Goal: Entertainment & Leisure: Browse casually

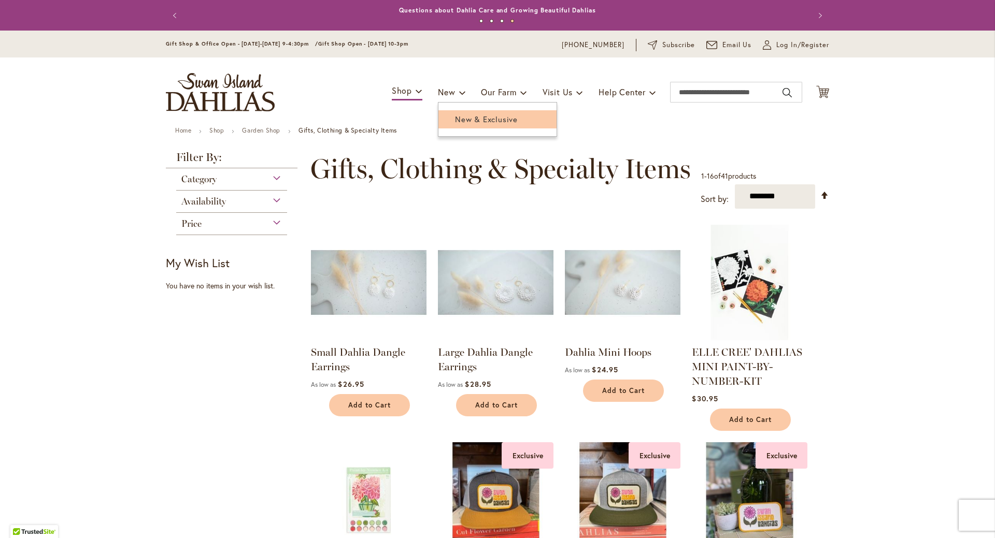
click at [464, 126] on link "New & Exclusive" at bounding box center [497, 119] width 118 height 18
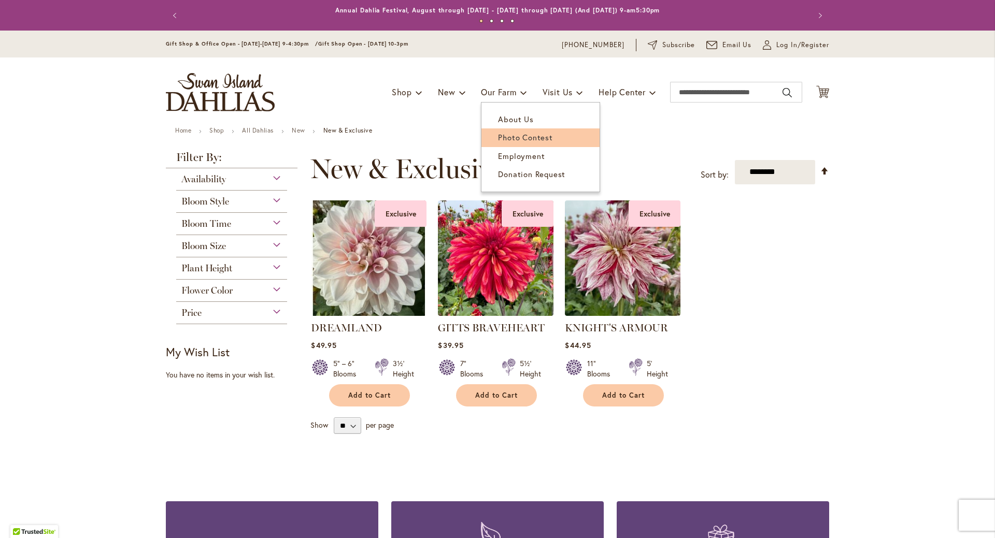
click at [504, 138] on span "Photo Contest" at bounding box center [525, 137] width 54 height 10
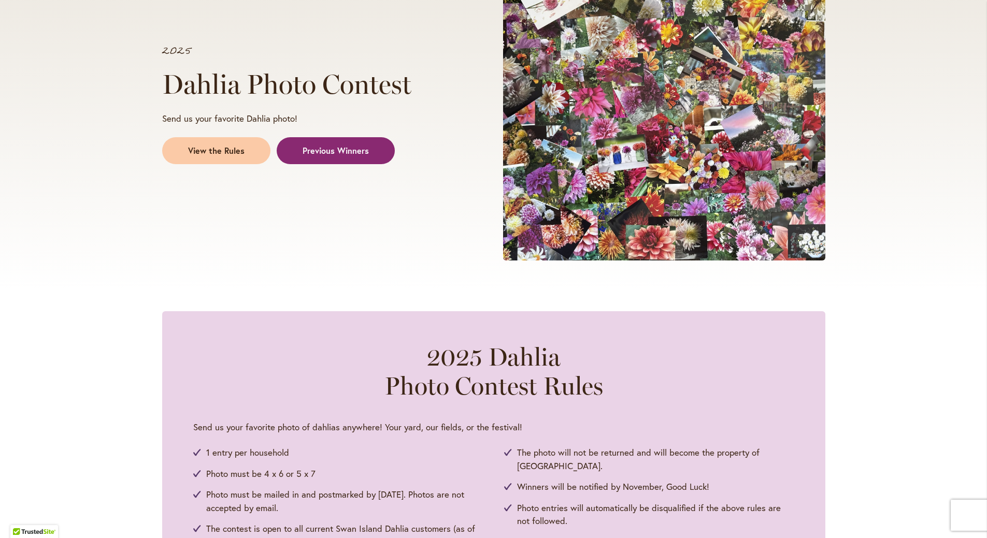
click at [361, 155] on span "Previous Winners" at bounding box center [336, 151] width 66 height 12
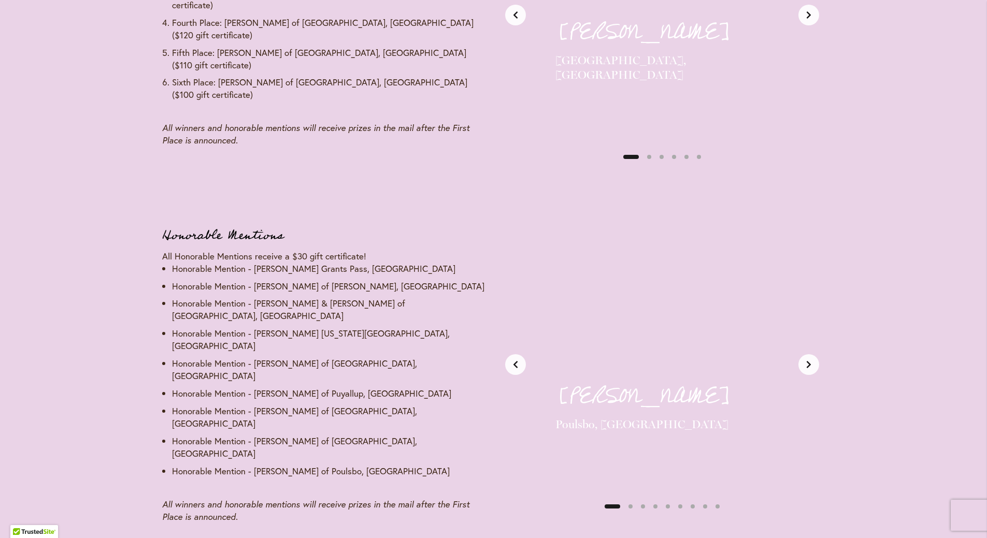
scroll to position [1271, 0]
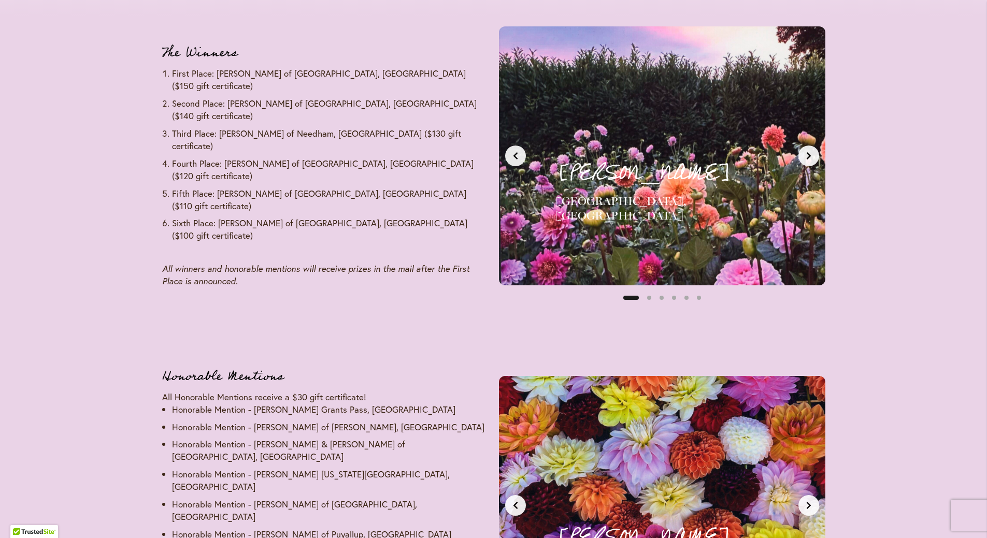
click at [809, 162] on button "Next slide" at bounding box center [809, 156] width 21 height 21
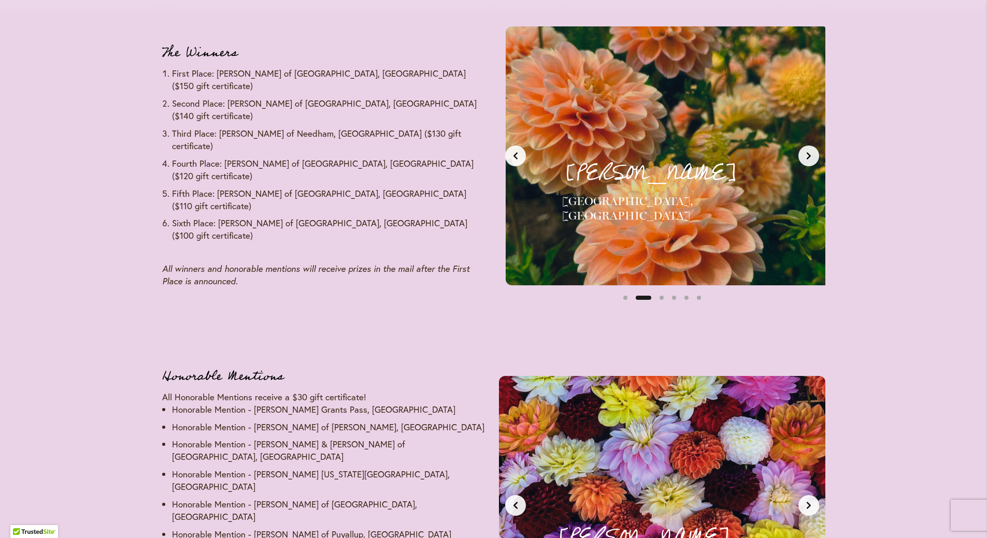
scroll to position [0, 342]
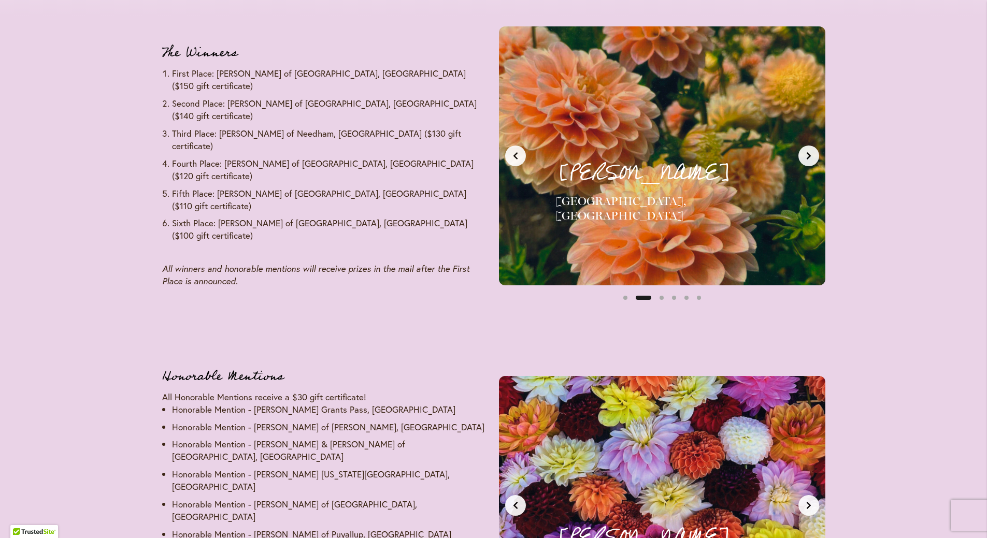
click at [809, 162] on button "Next slide" at bounding box center [809, 156] width 21 height 21
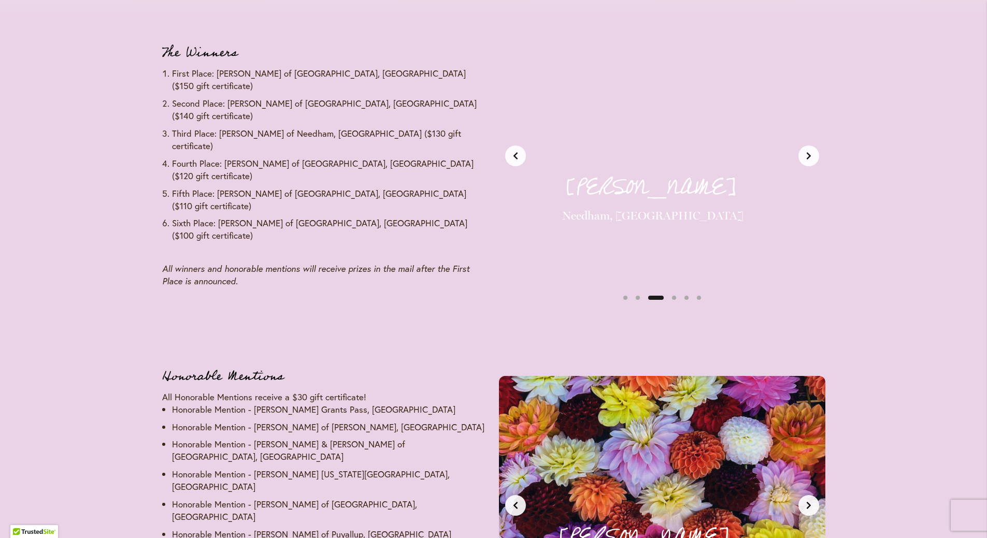
scroll to position [0, 684]
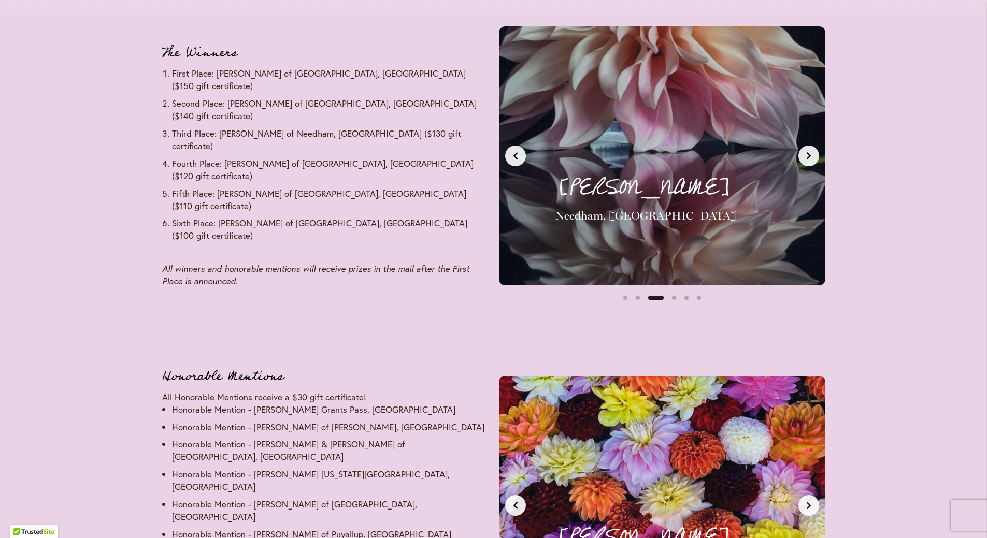
click at [809, 162] on button "Next slide" at bounding box center [809, 156] width 21 height 21
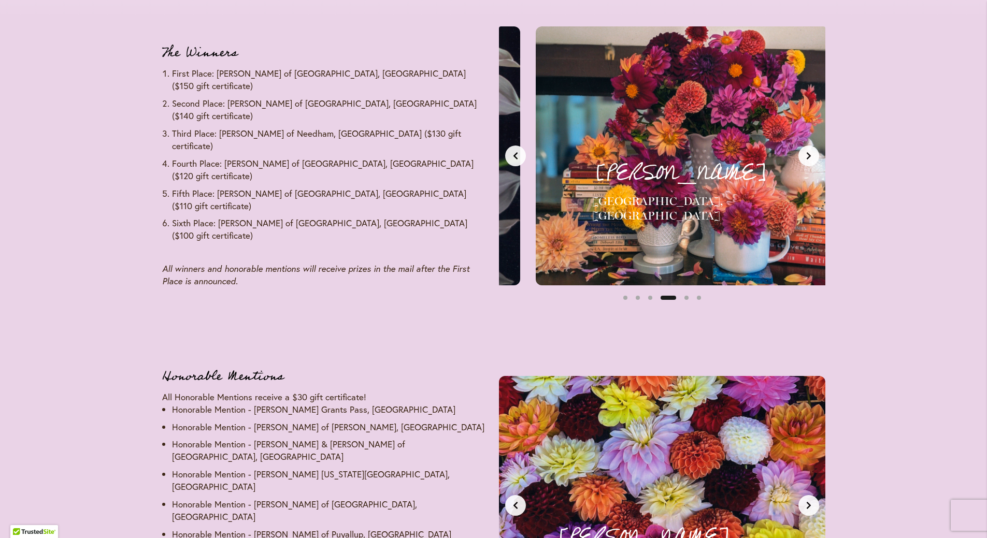
scroll to position [0, 1026]
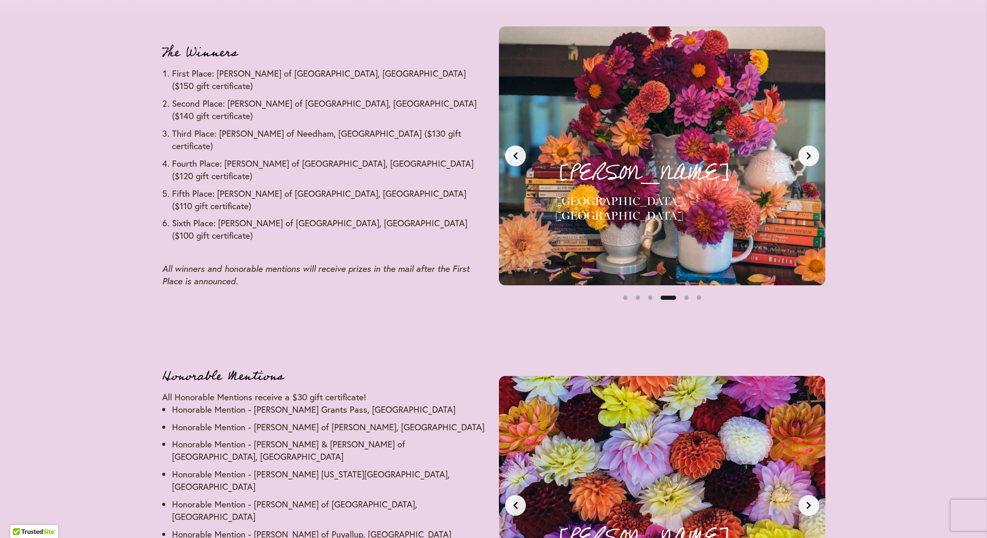
click at [809, 162] on button "Next slide" at bounding box center [809, 156] width 21 height 21
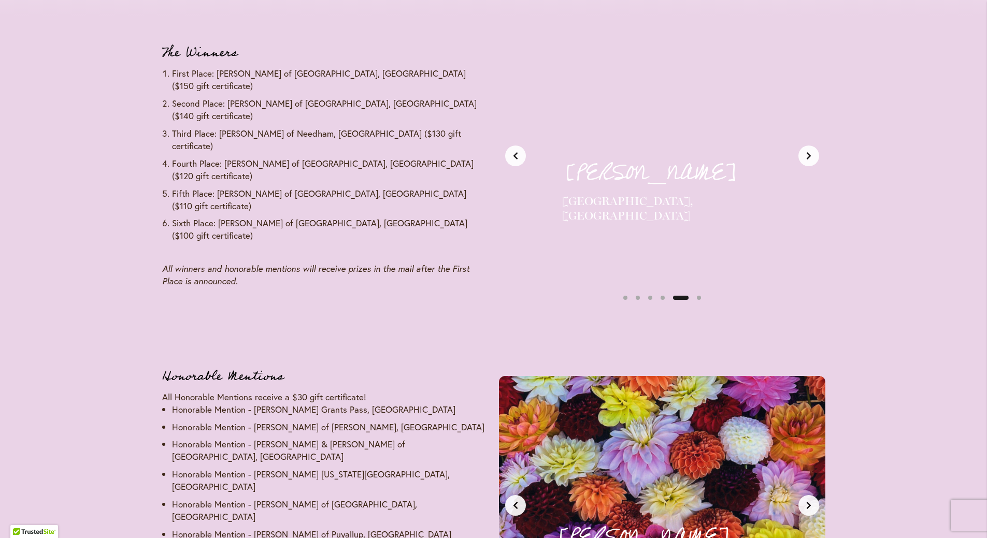
scroll to position [0, 1368]
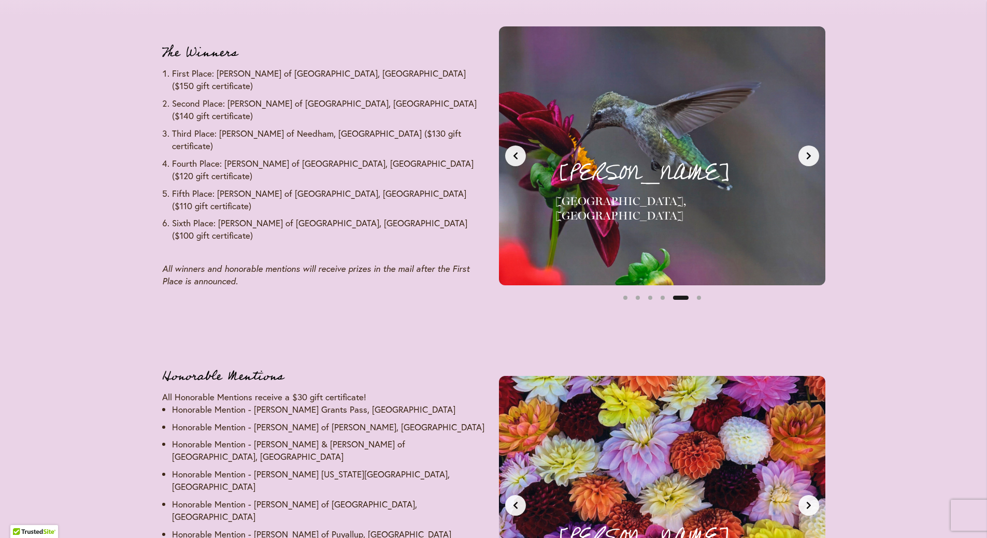
click at [809, 162] on button "Next slide" at bounding box center [809, 156] width 21 height 21
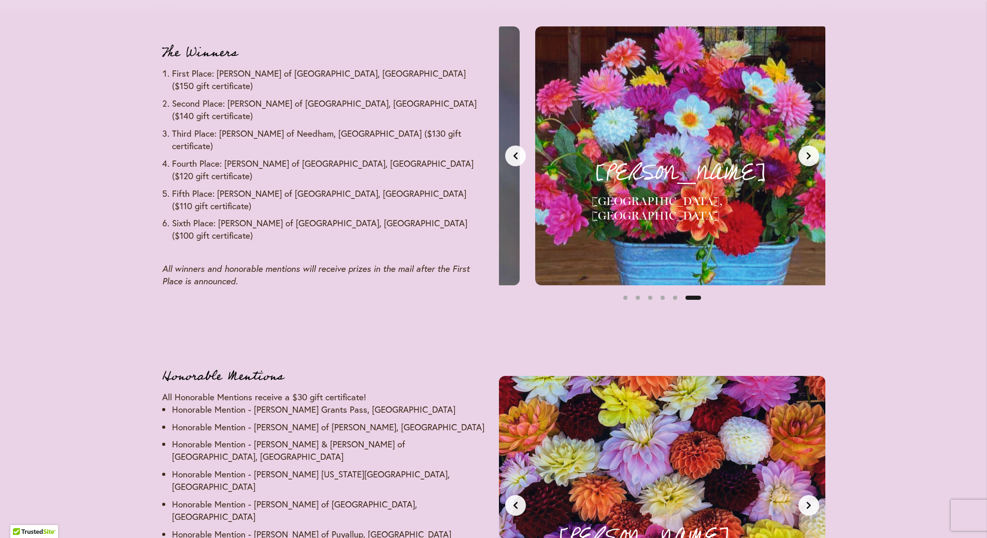
scroll to position [0, 1710]
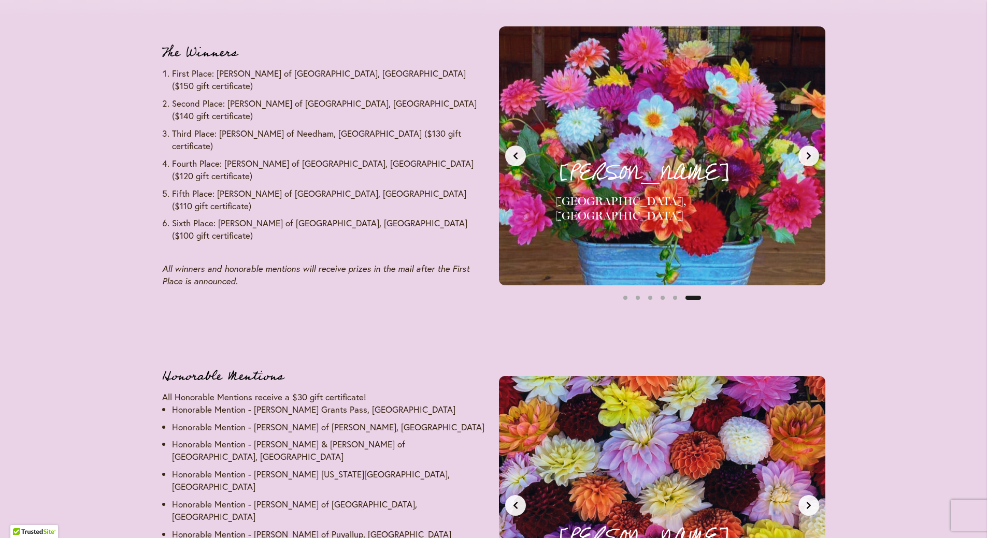
click at [809, 162] on button "Next slide" at bounding box center [809, 156] width 21 height 21
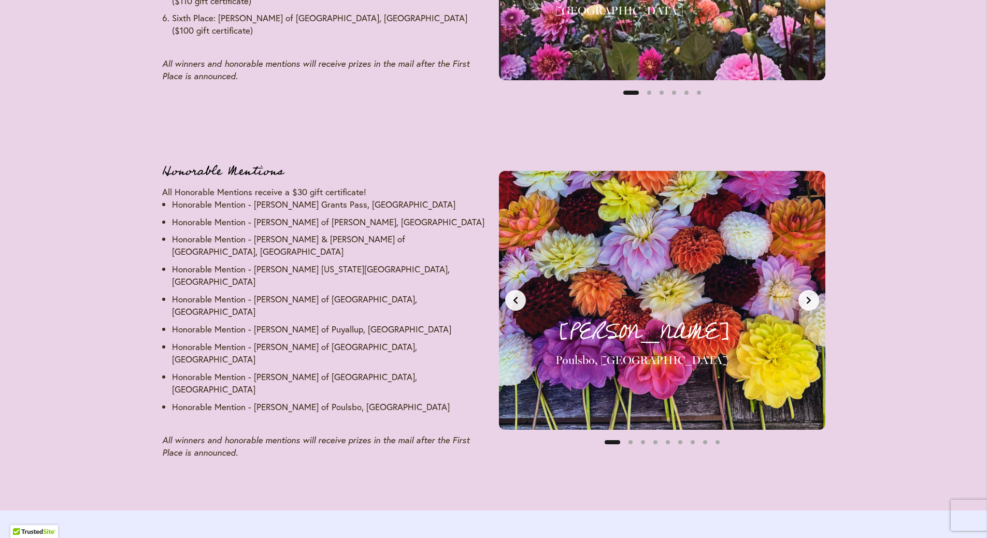
scroll to position [1479, 0]
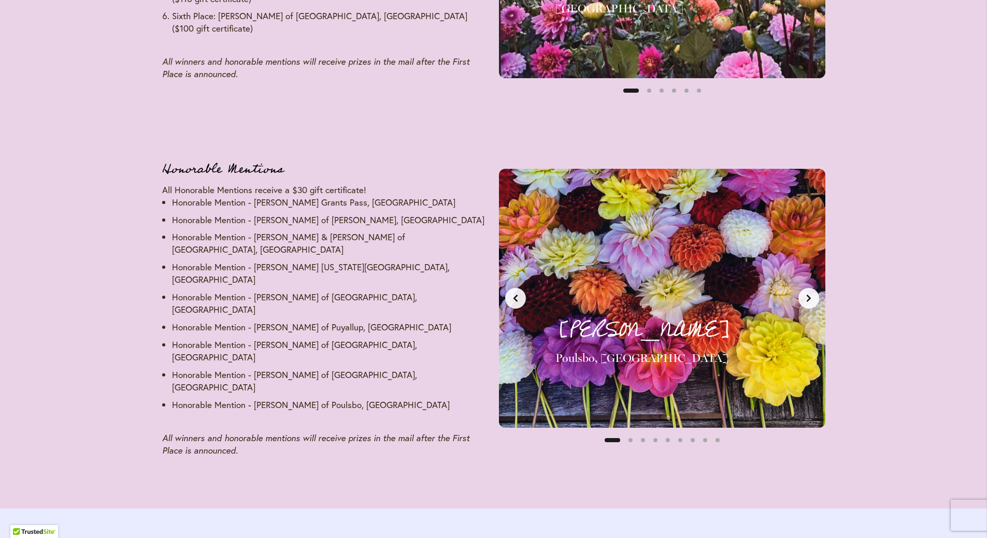
click at [810, 294] on icon "Next slide" at bounding box center [809, 298] width 8 height 8
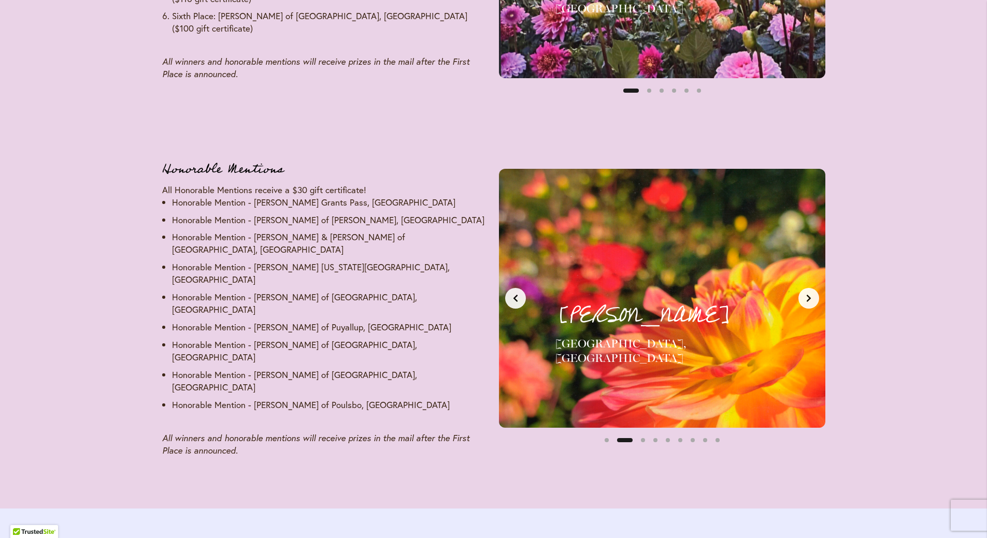
click at [810, 294] on icon "Next slide" at bounding box center [809, 298] width 8 height 8
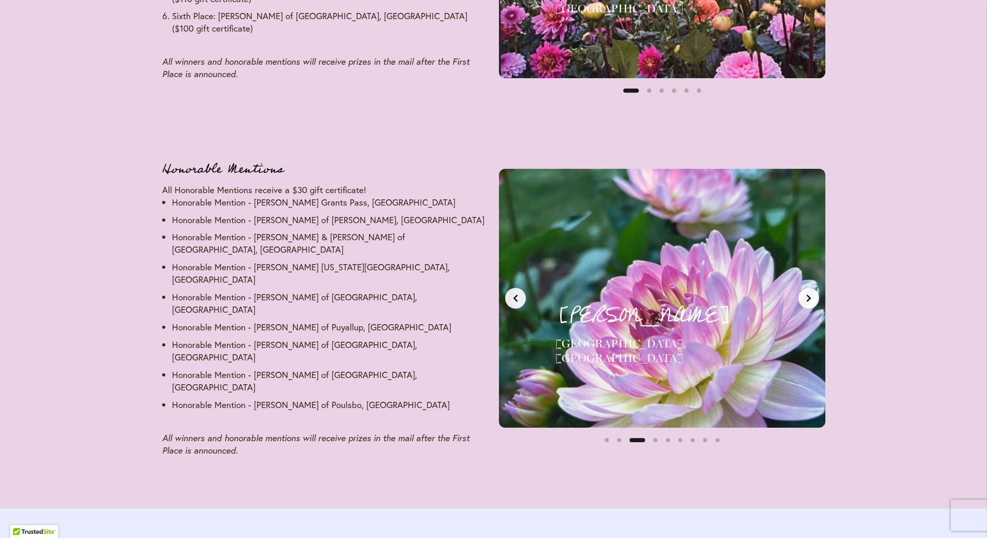
click at [810, 294] on icon "Next slide" at bounding box center [809, 298] width 8 height 8
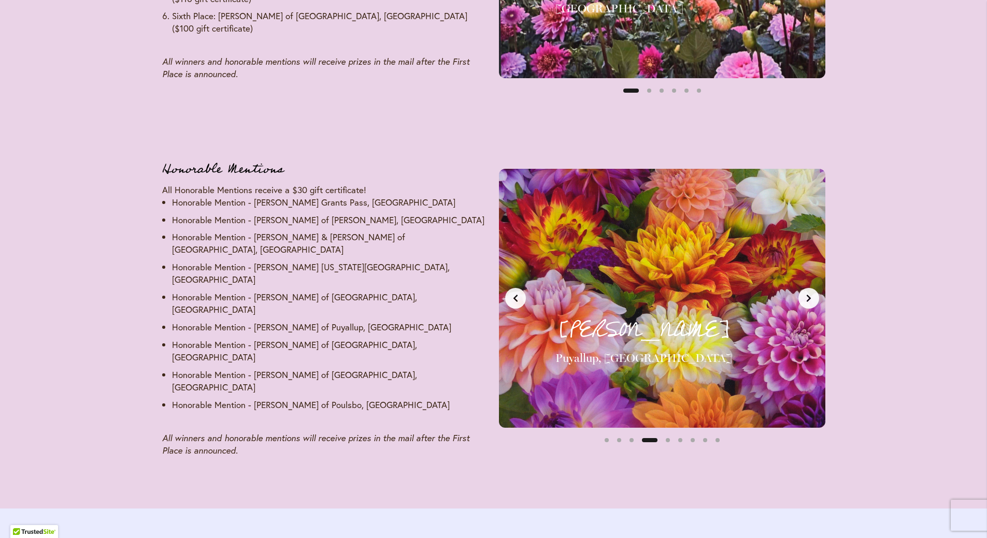
click at [810, 294] on icon "Next slide" at bounding box center [809, 298] width 8 height 8
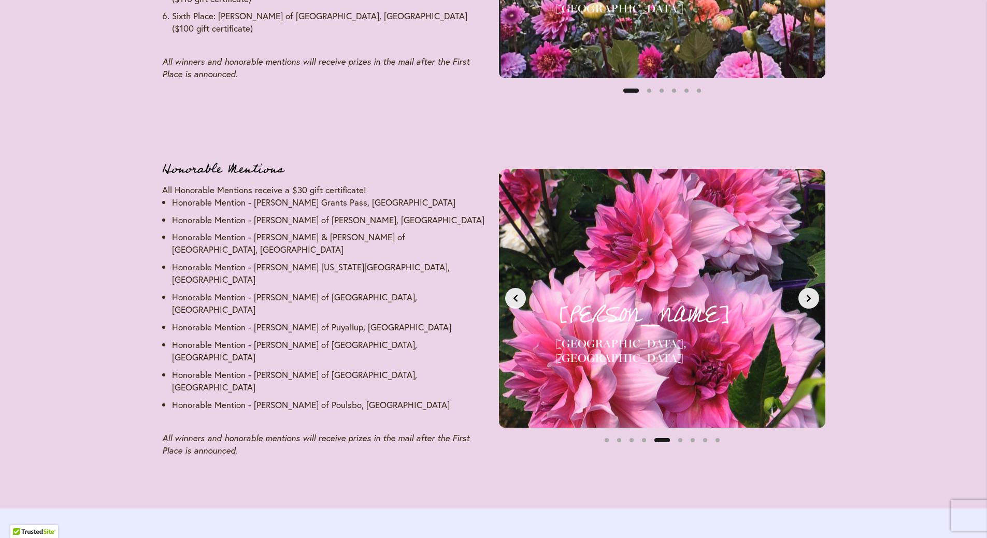
click at [810, 294] on icon "Next slide" at bounding box center [809, 298] width 8 height 8
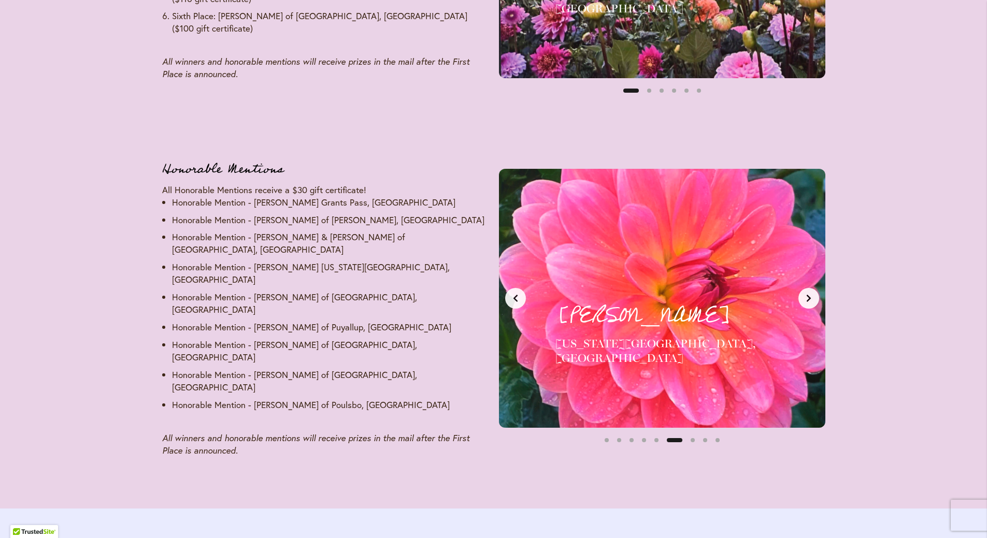
click at [810, 294] on icon "Next slide" at bounding box center [809, 298] width 8 height 8
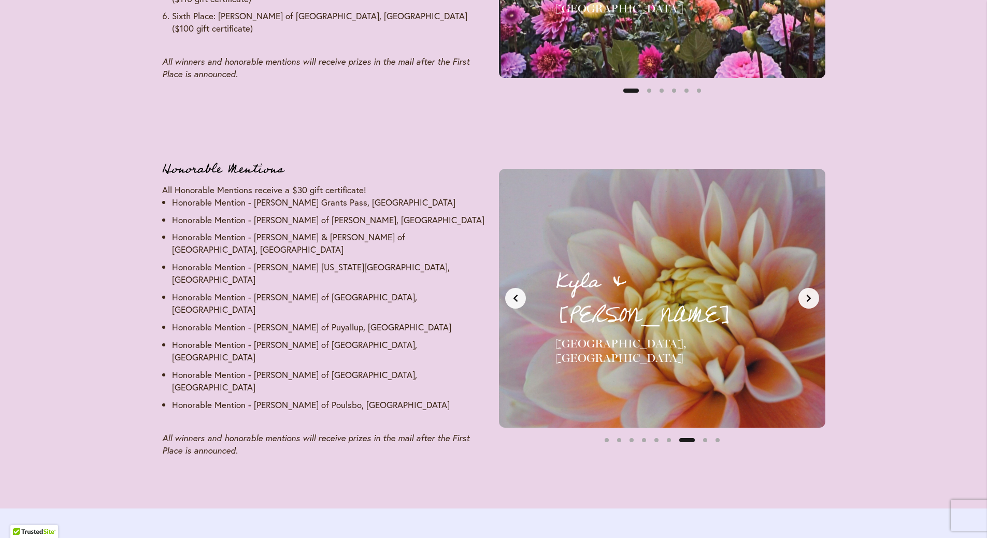
click at [810, 294] on icon "Next slide" at bounding box center [809, 298] width 8 height 8
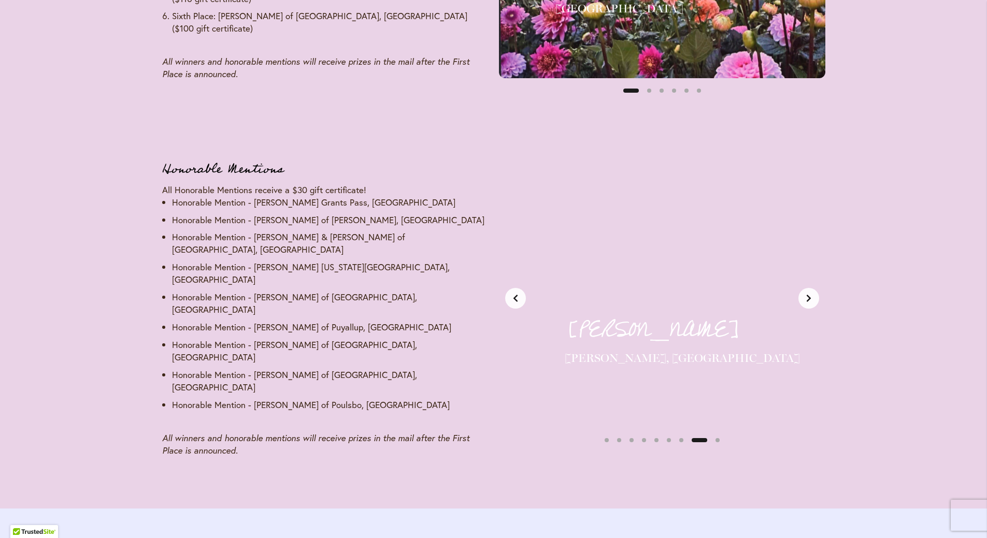
scroll to position [0, 2394]
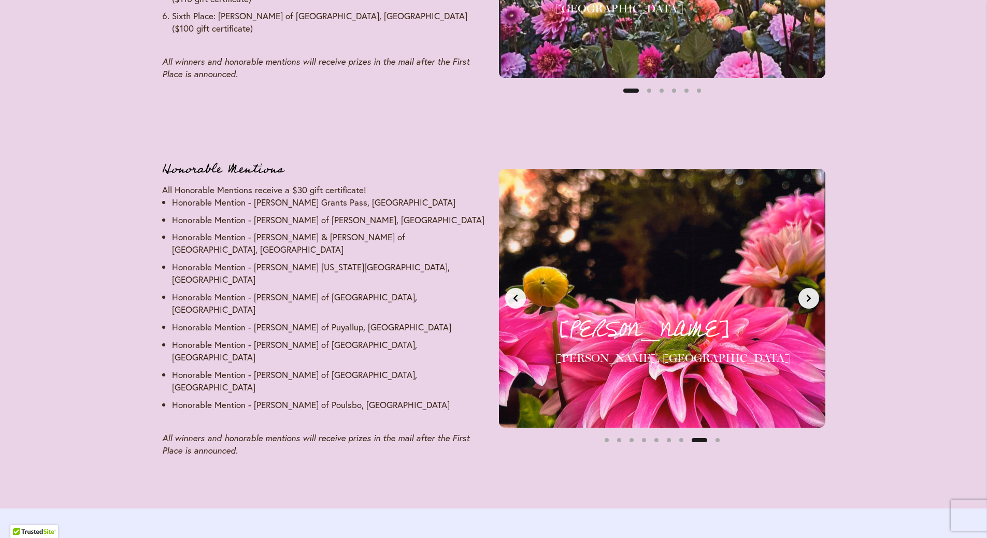
click at [815, 292] on button "Next slide" at bounding box center [809, 298] width 21 height 21
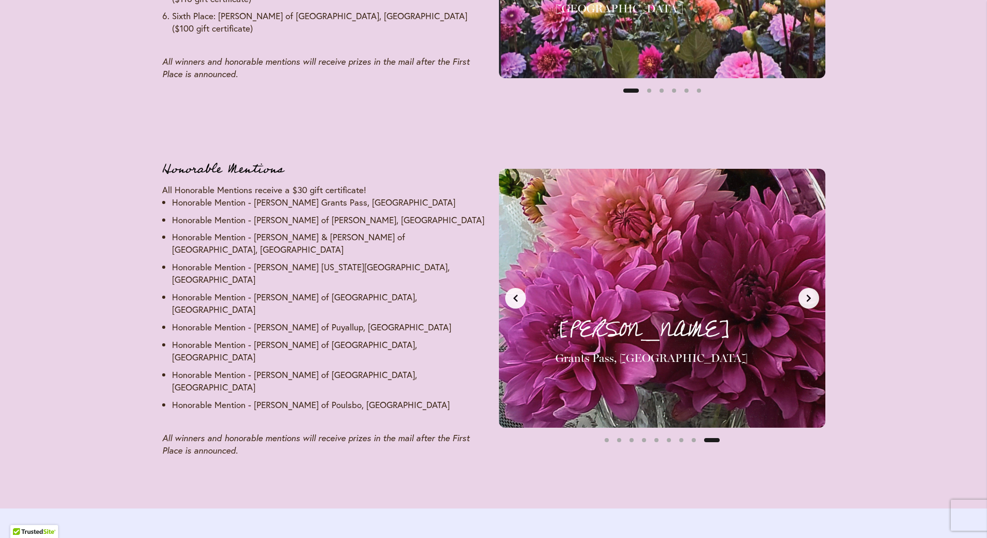
click at [815, 292] on button "Next slide" at bounding box center [809, 298] width 21 height 21
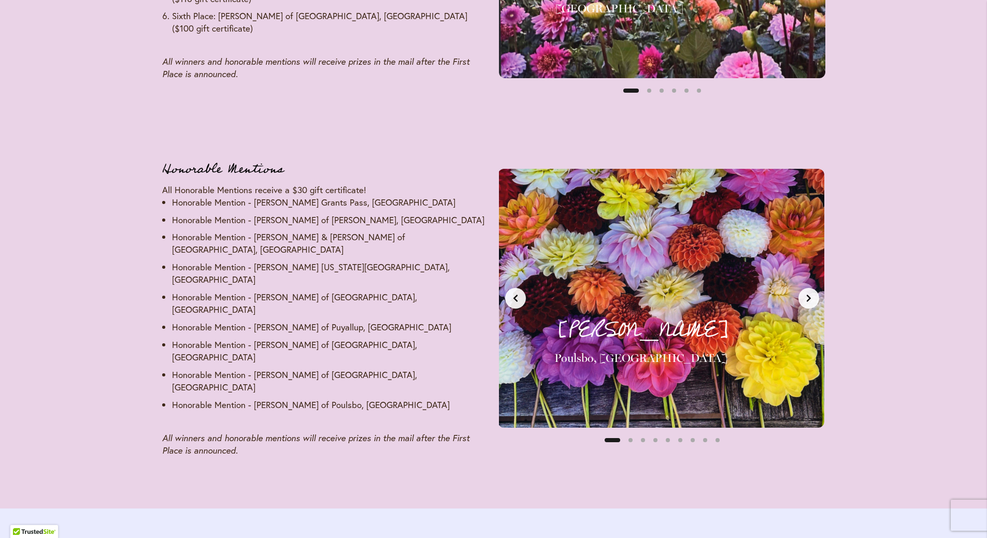
scroll to position [0, 0]
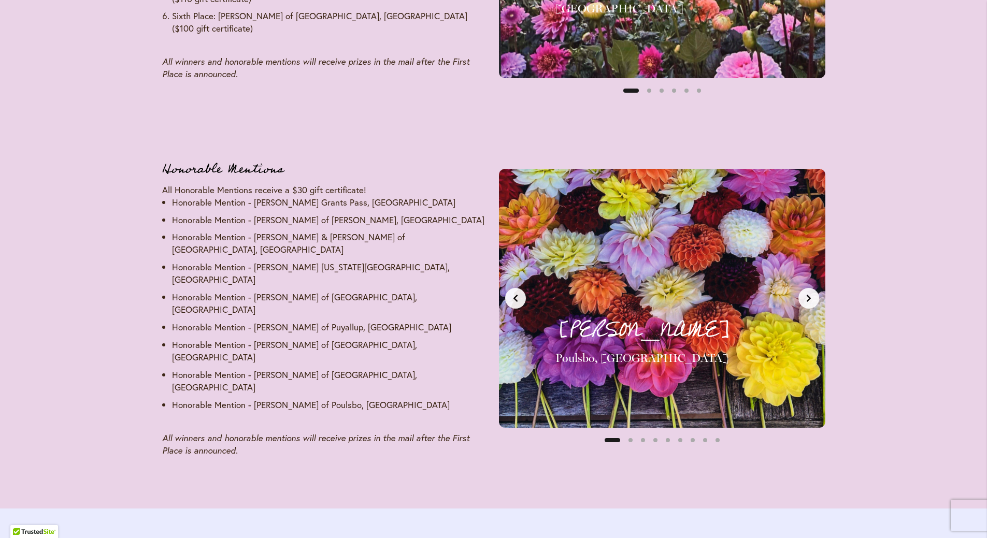
click at [812, 294] on icon "Next slide" at bounding box center [809, 298] width 8 height 8
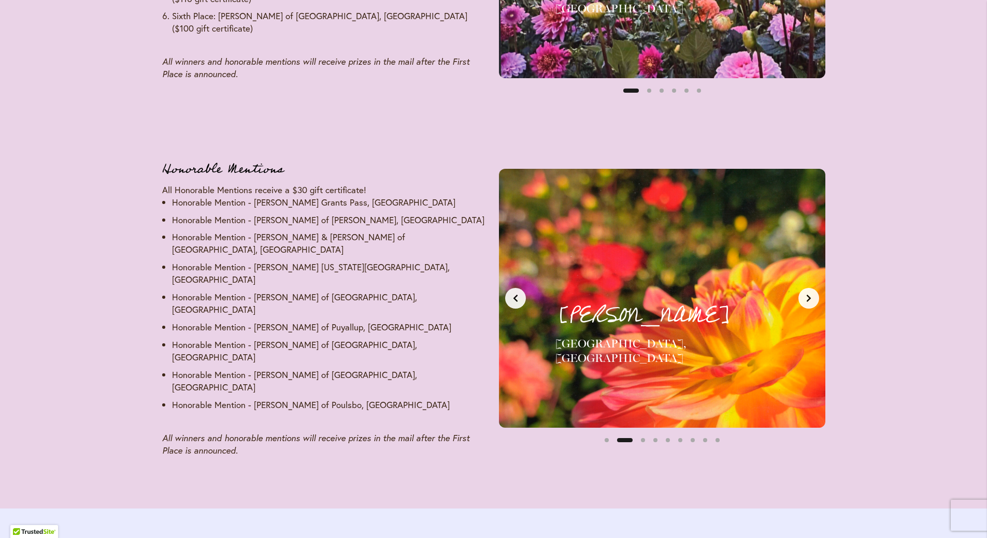
click at [812, 294] on icon "Next slide" at bounding box center [809, 298] width 8 height 8
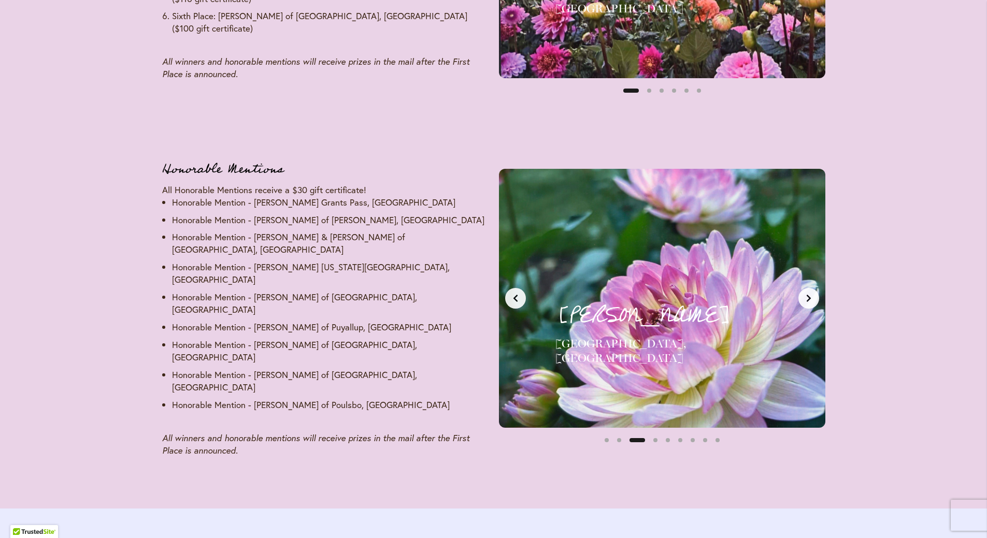
click at [812, 294] on icon "Next slide" at bounding box center [809, 298] width 8 height 8
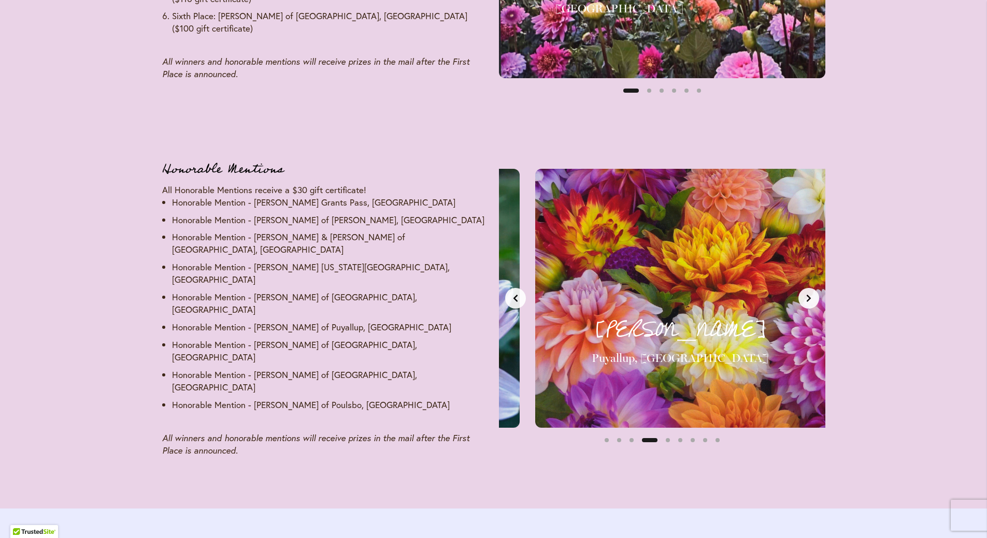
scroll to position [0, 1026]
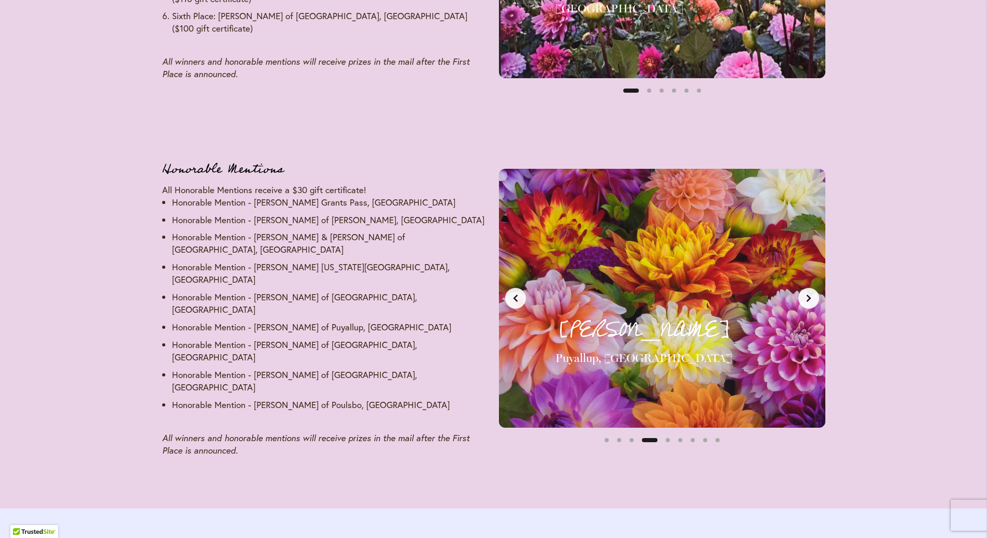
click at [812, 294] on icon "Next slide" at bounding box center [809, 298] width 8 height 8
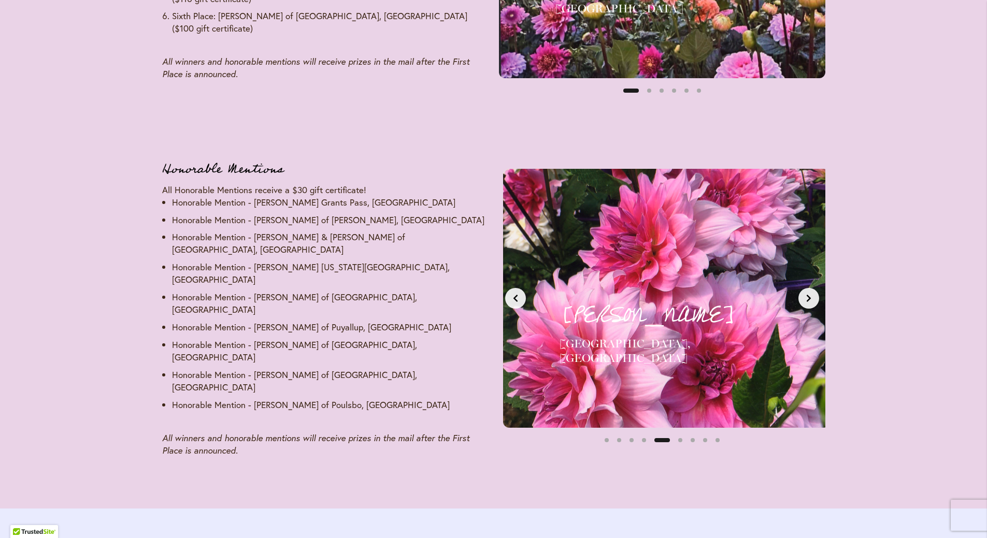
scroll to position [0, 1368]
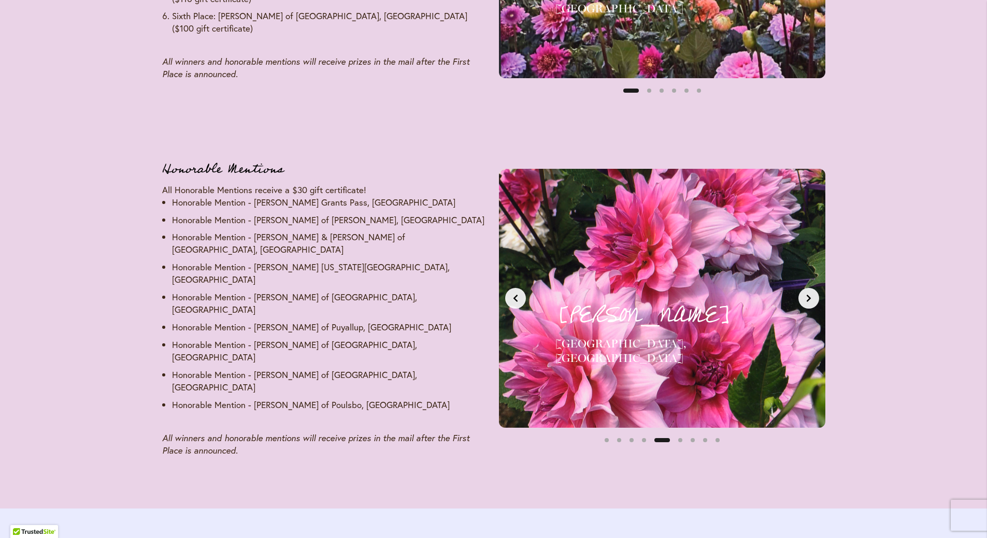
click at [812, 294] on icon "Next slide" at bounding box center [809, 298] width 8 height 8
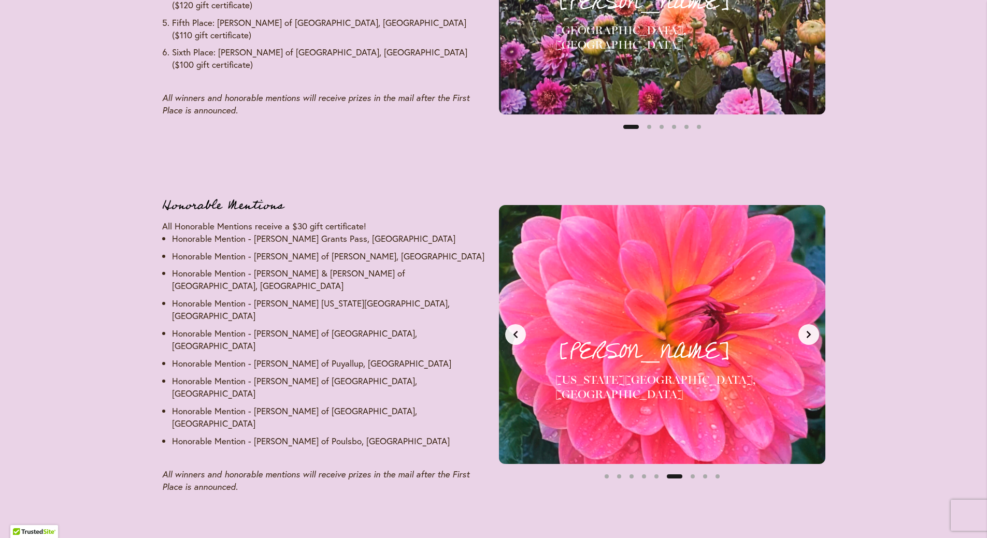
scroll to position [1427, 0]
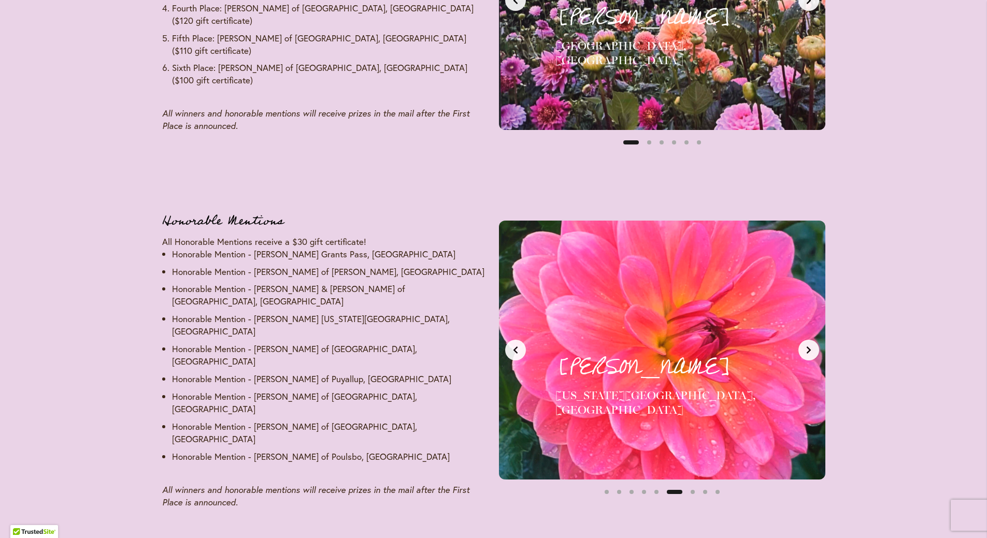
click at [808, 348] on button "Next slide" at bounding box center [809, 350] width 21 height 21
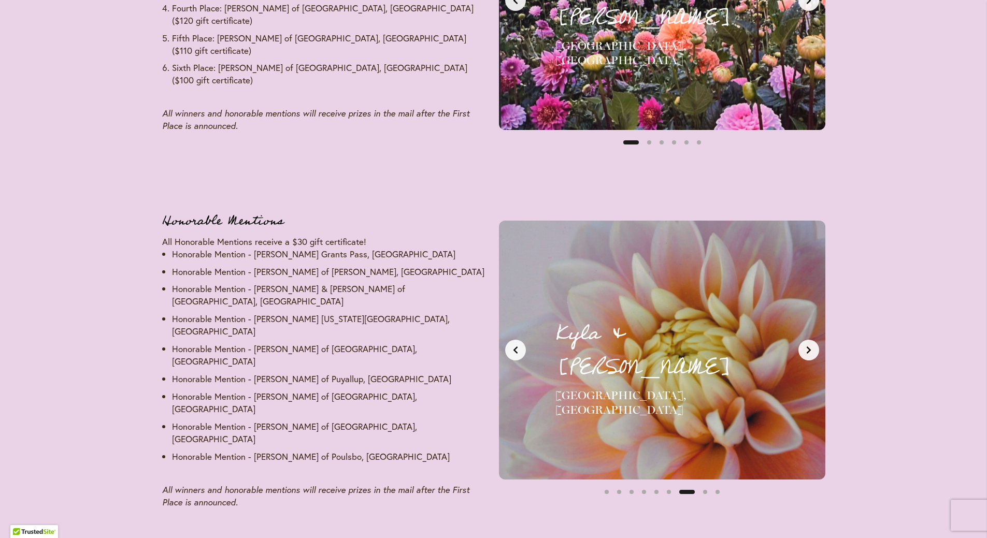
click at [518, 346] on icon "Previous slide" at bounding box center [516, 350] width 8 height 8
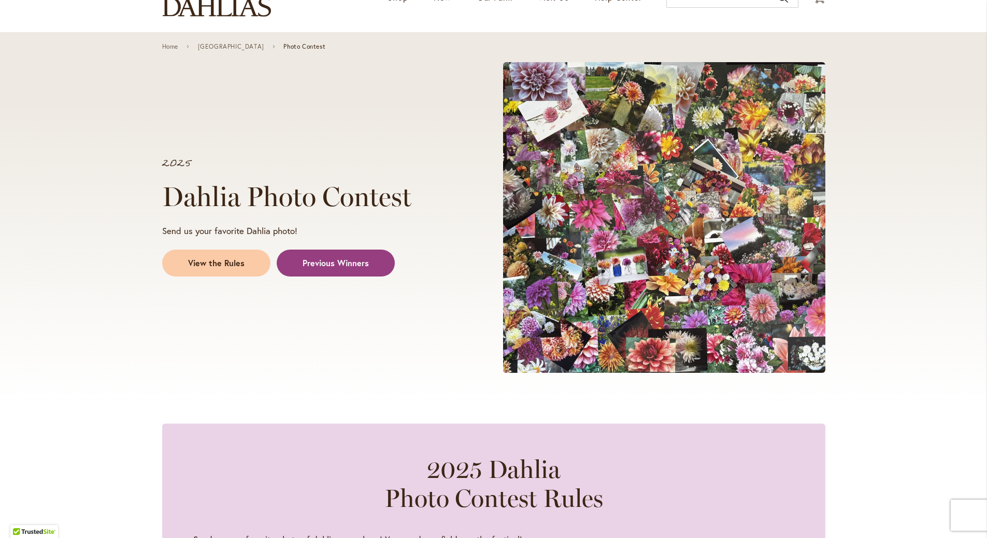
scroll to position [0, 0]
